Goal: Task Accomplishment & Management: Complete application form

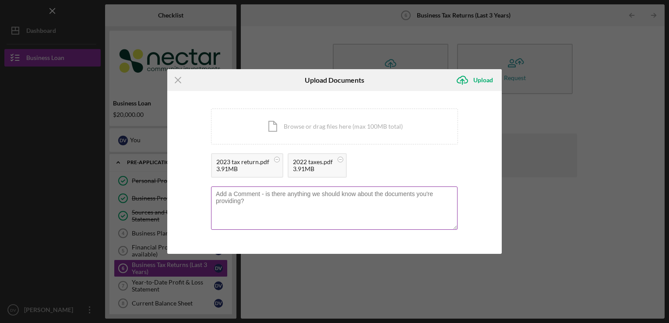
click at [359, 208] on textarea at bounding box center [334, 207] width 246 height 43
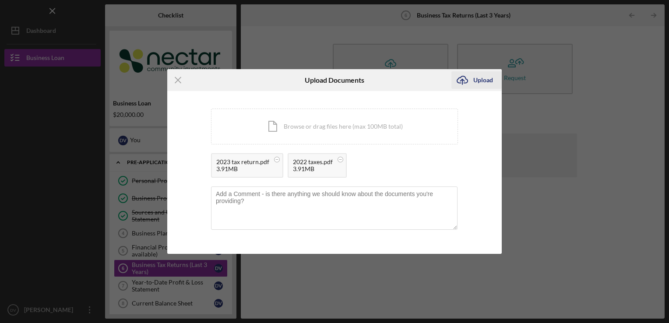
click at [483, 88] on div "Upload" at bounding box center [483, 80] width 20 height 18
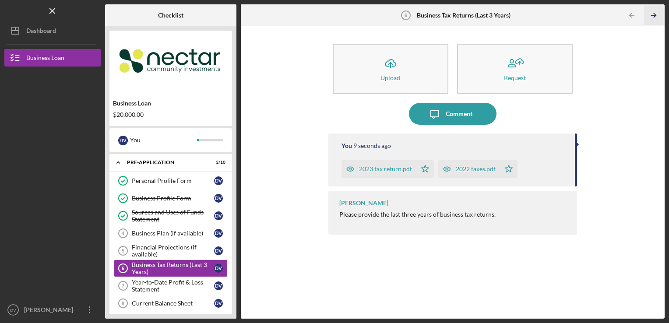
click at [653, 13] on icon "Icon/Table Pagination Arrow" at bounding box center [654, 16] width 20 height 20
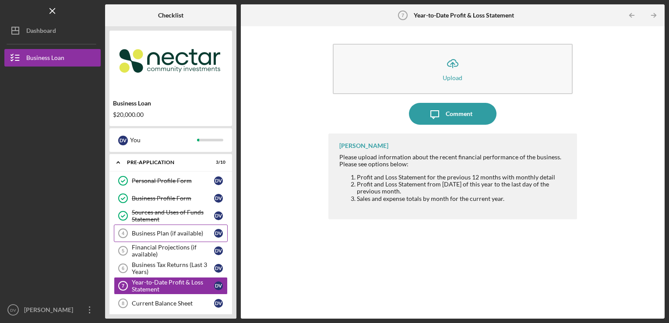
click at [170, 236] on div "Business Plan (if available)" at bounding box center [173, 233] width 82 height 7
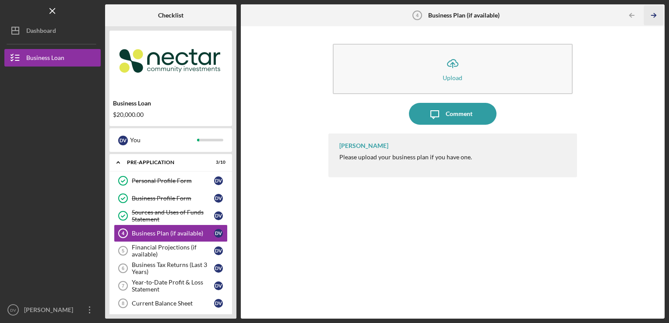
click at [655, 17] on icon "Icon/Table Pagination Arrow" at bounding box center [654, 16] width 20 height 20
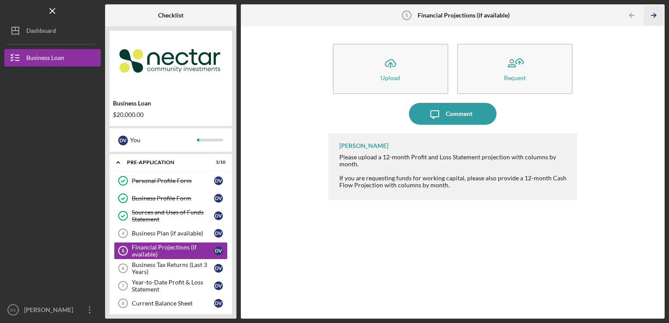
click at [653, 16] on icon "Icon/Table Pagination Arrow" at bounding box center [654, 16] width 20 height 20
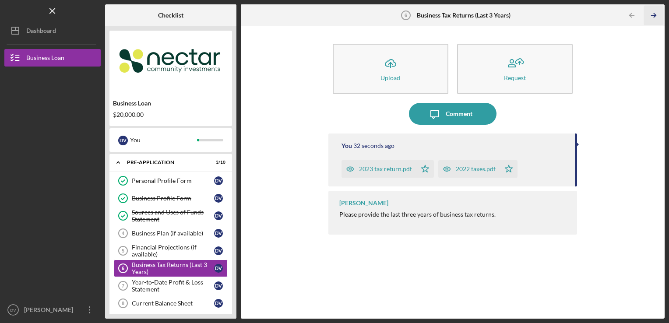
click at [653, 18] on icon "Icon/Table Pagination Arrow" at bounding box center [654, 16] width 20 height 20
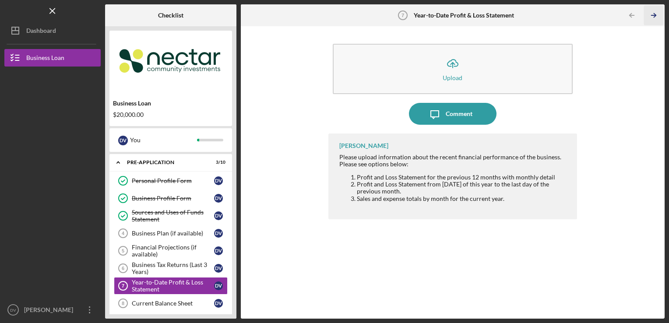
click at [655, 20] on icon "Icon/Table Pagination Arrow" at bounding box center [654, 16] width 20 height 20
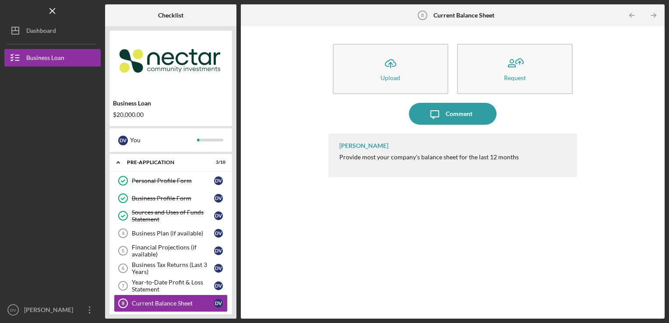
click at [655, 20] on icon "Icon/Table Pagination Arrow" at bounding box center [654, 16] width 20 height 20
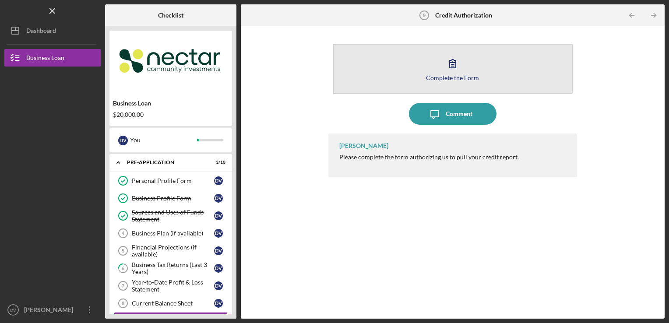
click at [466, 69] on button "Complete the Form Form" at bounding box center [453, 69] width 240 height 50
click at [519, 60] on button "Complete the Form Form" at bounding box center [453, 69] width 240 height 50
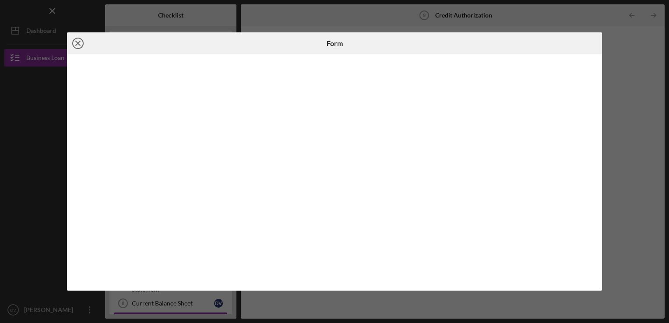
click at [80, 45] on icon "Icon/Close" at bounding box center [78, 43] width 22 height 22
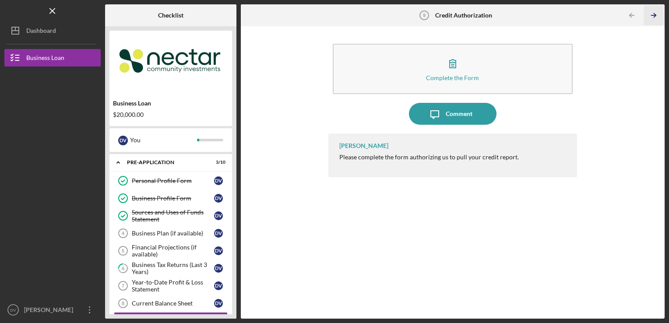
click at [654, 18] on icon "Icon/Table Pagination Arrow" at bounding box center [654, 16] width 20 height 20
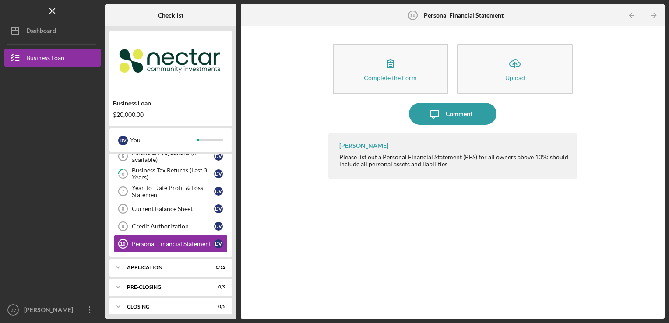
scroll to position [100, 0]
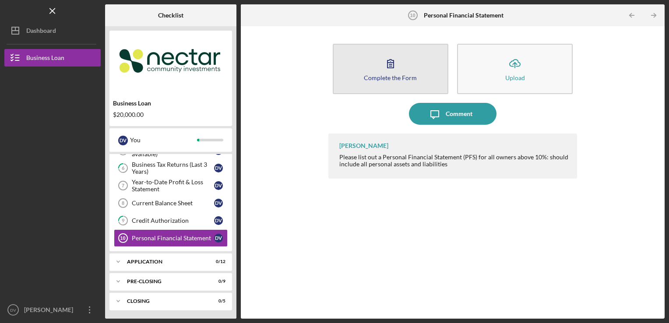
click at [436, 65] on button "Complete the Form Form" at bounding box center [391, 69] width 116 height 50
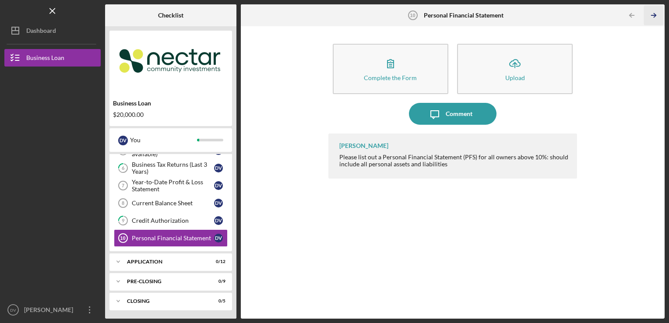
click at [655, 18] on icon "Icon/Table Pagination Arrow" at bounding box center [654, 16] width 20 height 20
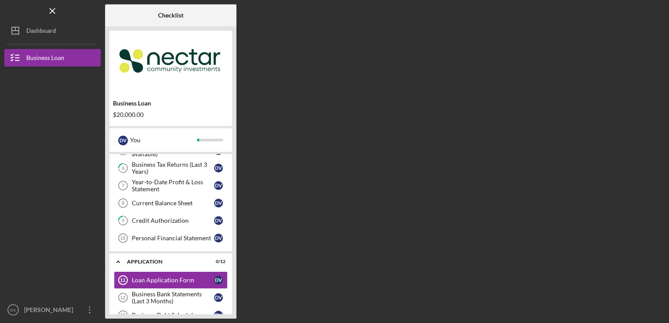
scroll to position [145, 0]
